Goal: Task Accomplishment & Management: Manage account settings

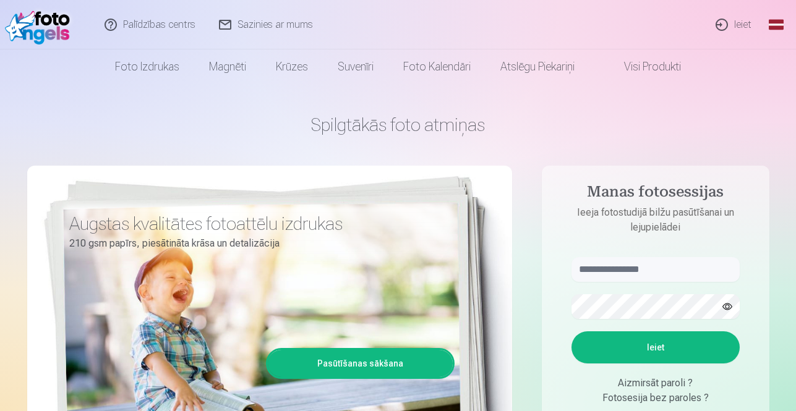
click at [721, 28] on link "Ieiet" at bounding box center [734, 24] width 59 height 49
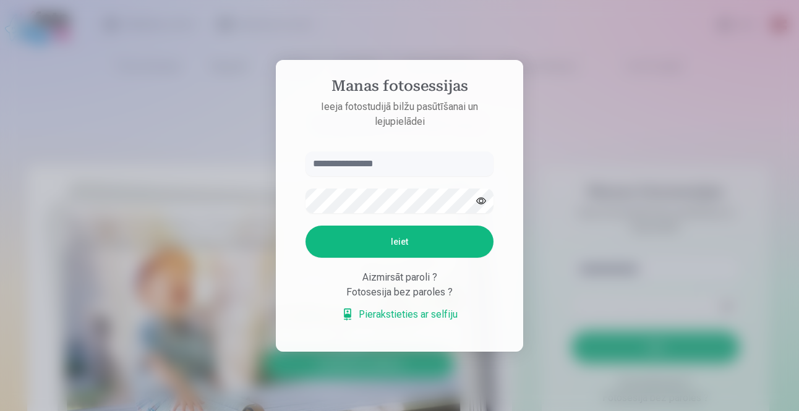
click at [322, 164] on input "text" at bounding box center [400, 164] width 188 height 25
type input "******"
click at [486, 200] on button "button" at bounding box center [481, 201] width 24 height 24
click at [479, 200] on button "button" at bounding box center [481, 201] width 24 height 24
click at [477, 200] on button "button" at bounding box center [481, 201] width 24 height 24
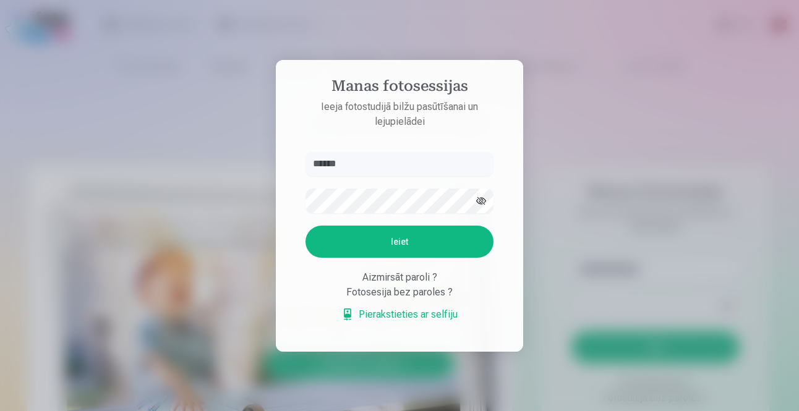
click at [390, 238] on button "Ieiet" at bounding box center [400, 242] width 188 height 32
